Goal: Book appointment/travel/reservation

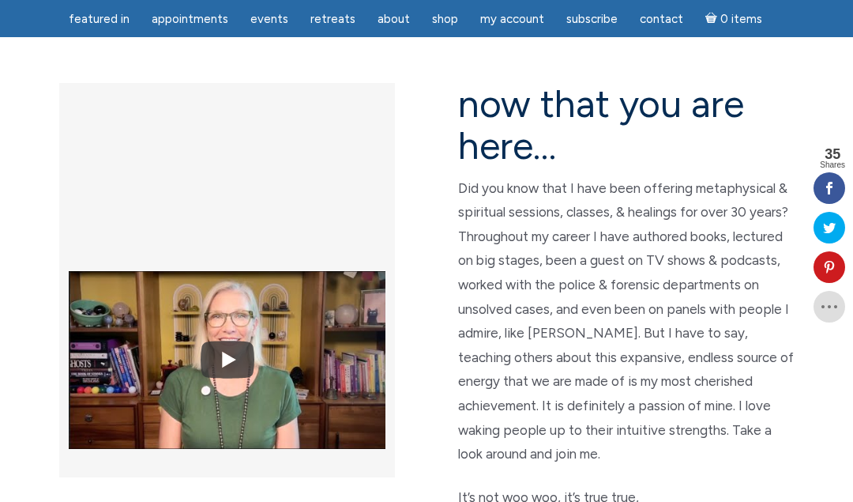
scroll to position [408, 0]
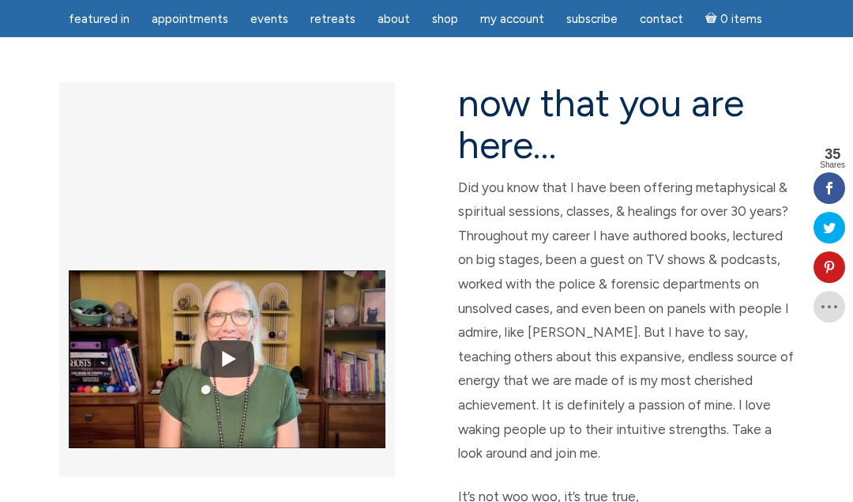
click at [446, 11] on link "Shop" at bounding box center [445, 19] width 45 height 31
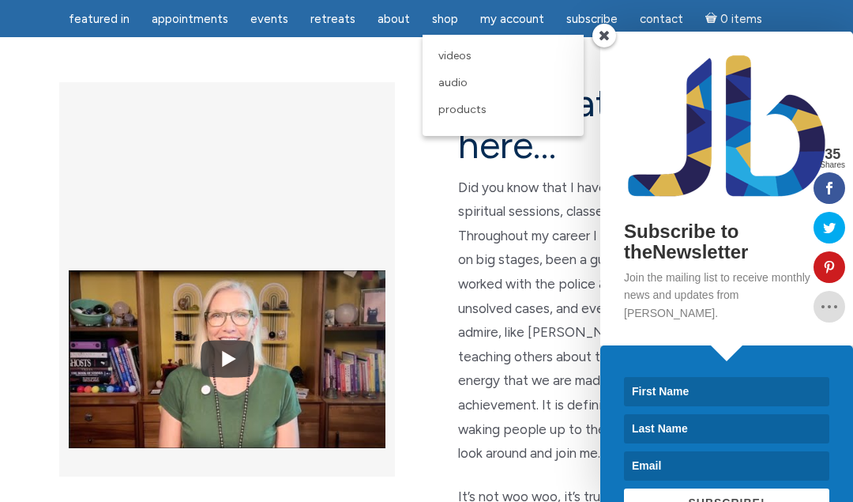
click at [198, 16] on span "Appointments" at bounding box center [190, 19] width 77 height 14
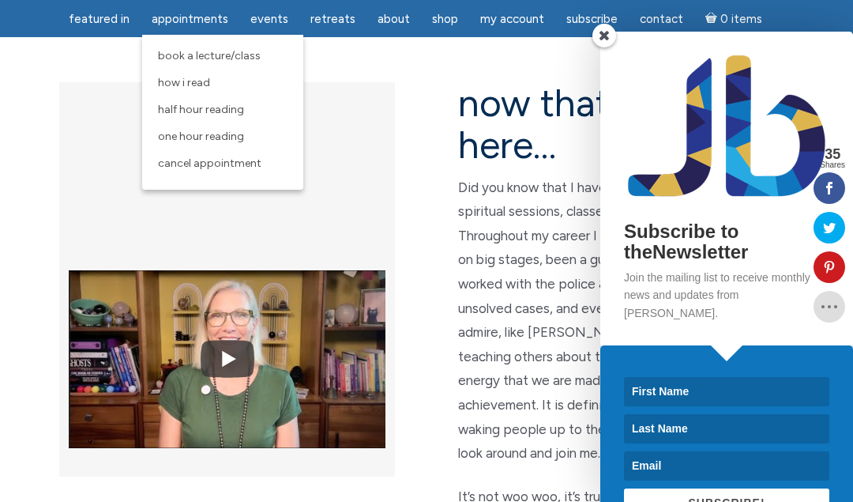
click at [228, 139] on span "One Hour Reading" at bounding box center [201, 136] width 86 height 13
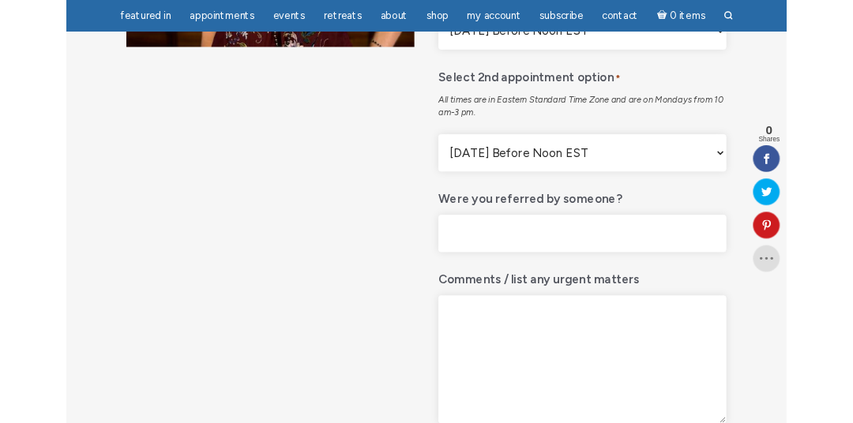
scroll to position [435, 0]
